Goal: Find specific page/section: Find specific page/section

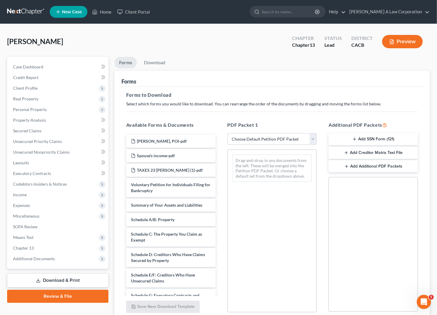
click at [257, 45] on div "[PERSON_NAME] Upgraded Chapter Chapter 13 Status Lead District CACB Preview" at bounding box center [218, 44] width 423 height 26
click at [24, 9] on link at bounding box center [26, 12] width 38 height 11
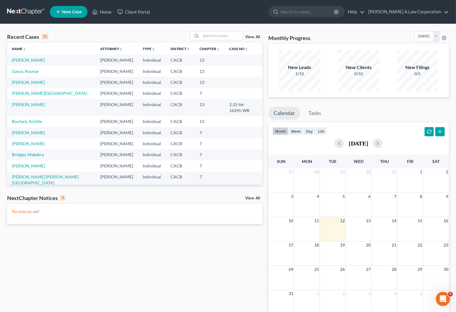
click at [191, 274] on div "Recent Cases 15 View All Name unfold_more expand_more expand_less Attorney unfo…" at bounding box center [134, 177] width 261 height 293
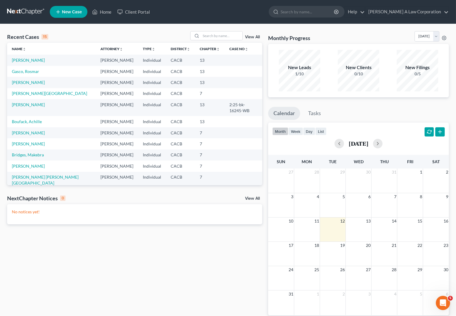
click at [7, 30] on div "Recent Cases 15 View All Name unfold_more expand_more expand_less Attorney unfo…" at bounding box center [228, 178] width 456 height 308
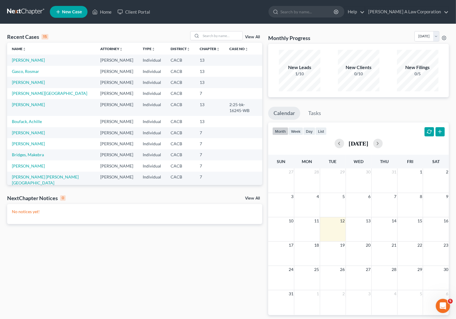
click at [7, 301] on div "Recent Cases 15 View All Name unfold_more expand_more expand_less Attorney unfo…" at bounding box center [134, 177] width 261 height 293
